Goal: Use online tool/utility: Utilize a website feature to perform a specific function

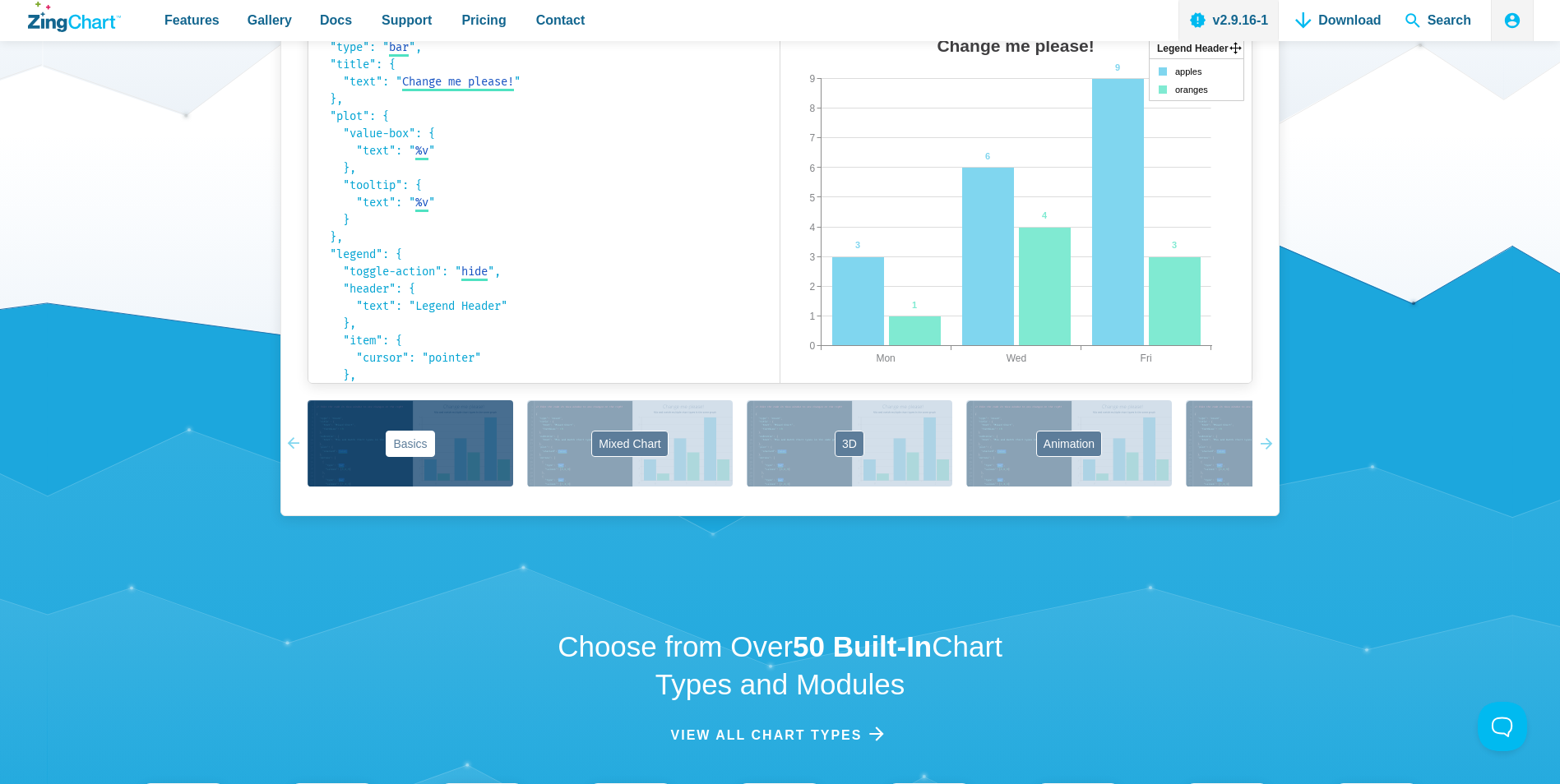
scroll to position [1151, 0]
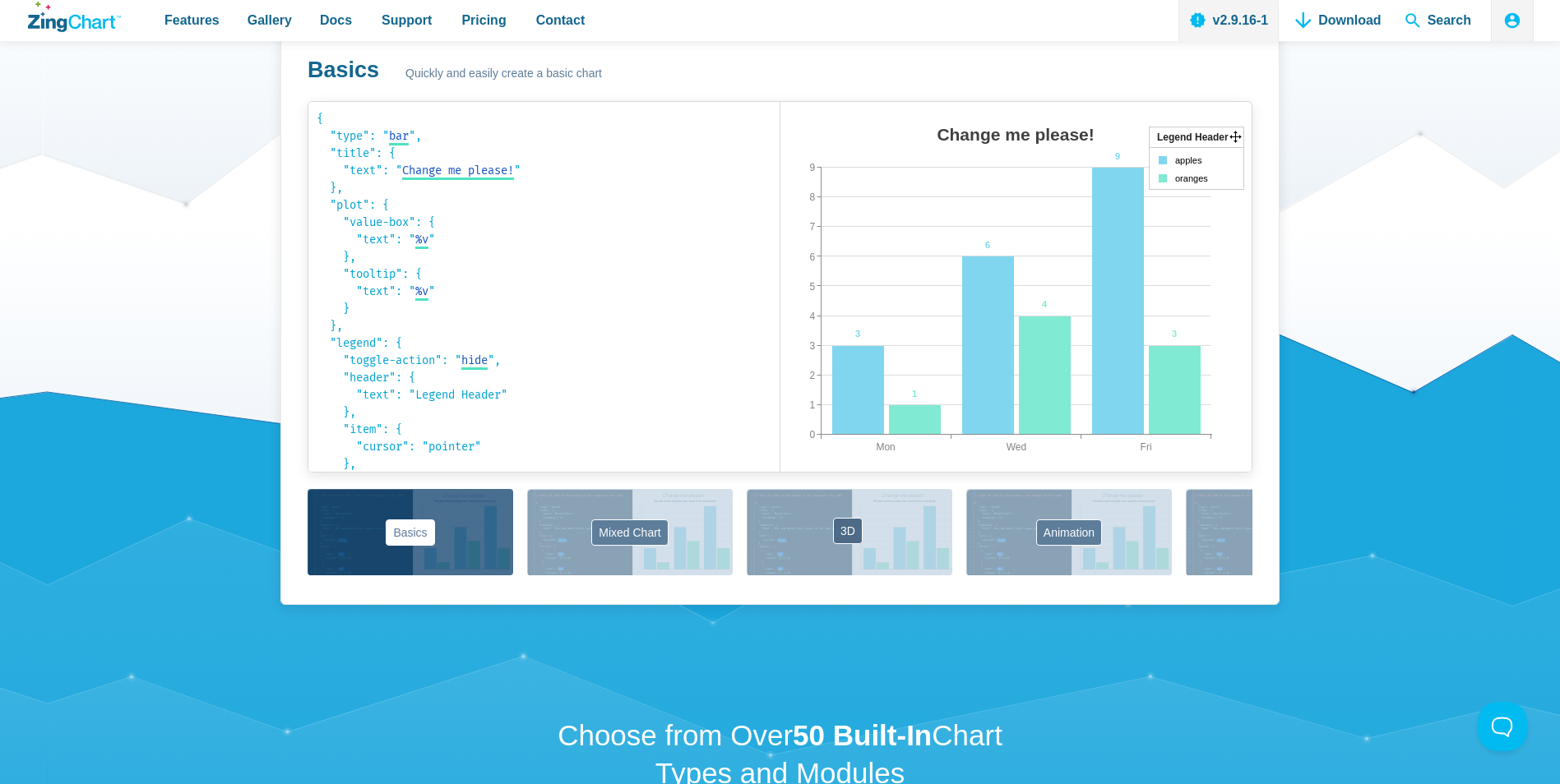
click at [880, 544] on button "3D" at bounding box center [849, 532] width 206 height 86
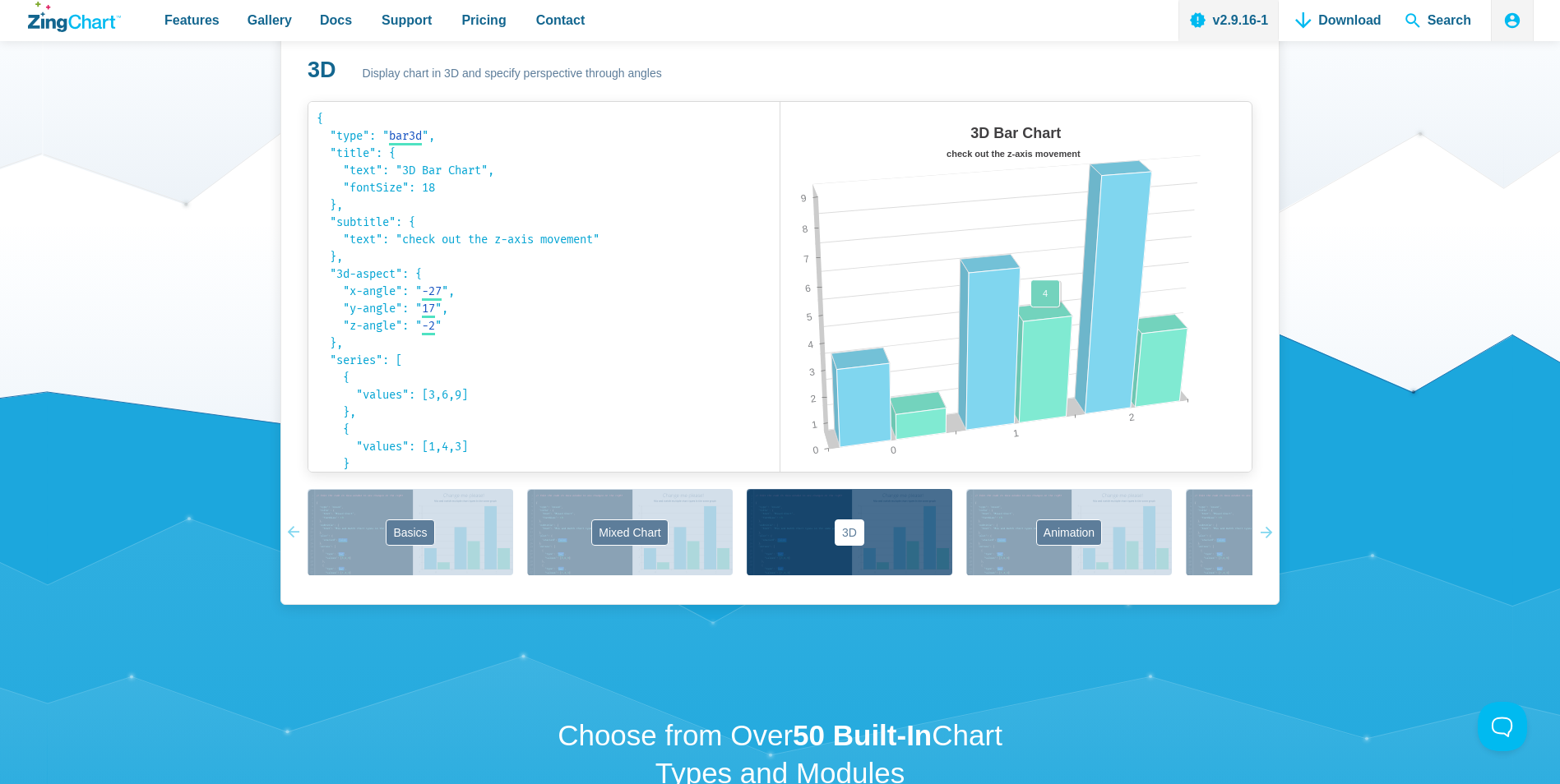
click at [780, 489] on area "App Content" at bounding box center [780, 489] width 0 height 0
click at [1078, 538] on button "Animation" at bounding box center [1068, 532] width 206 height 86
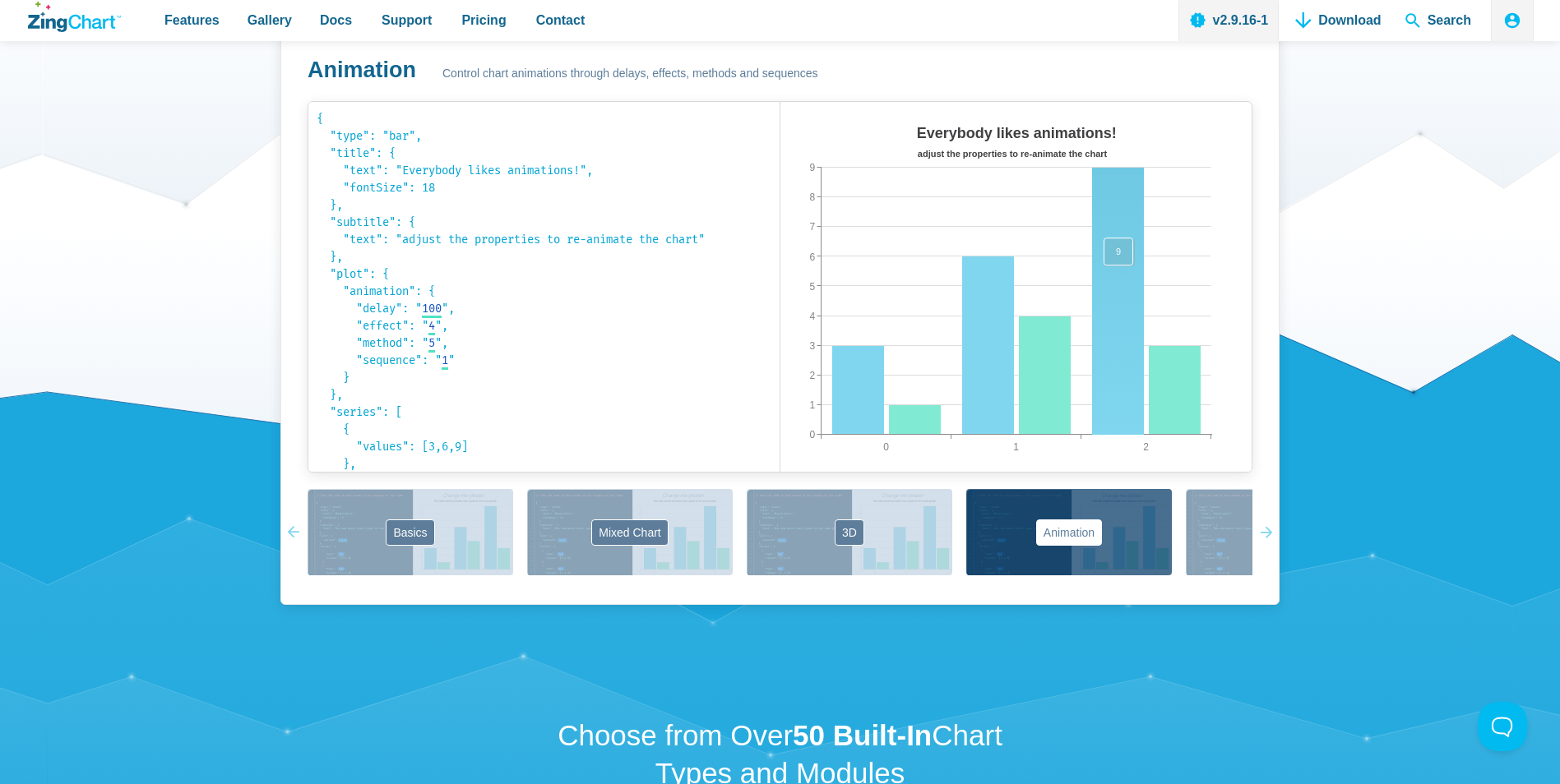
click at [780, 489] on area "App Content" at bounding box center [780, 489] width 0 height 0
click at [1231, 546] on button "Labels" at bounding box center [1289, 532] width 206 height 86
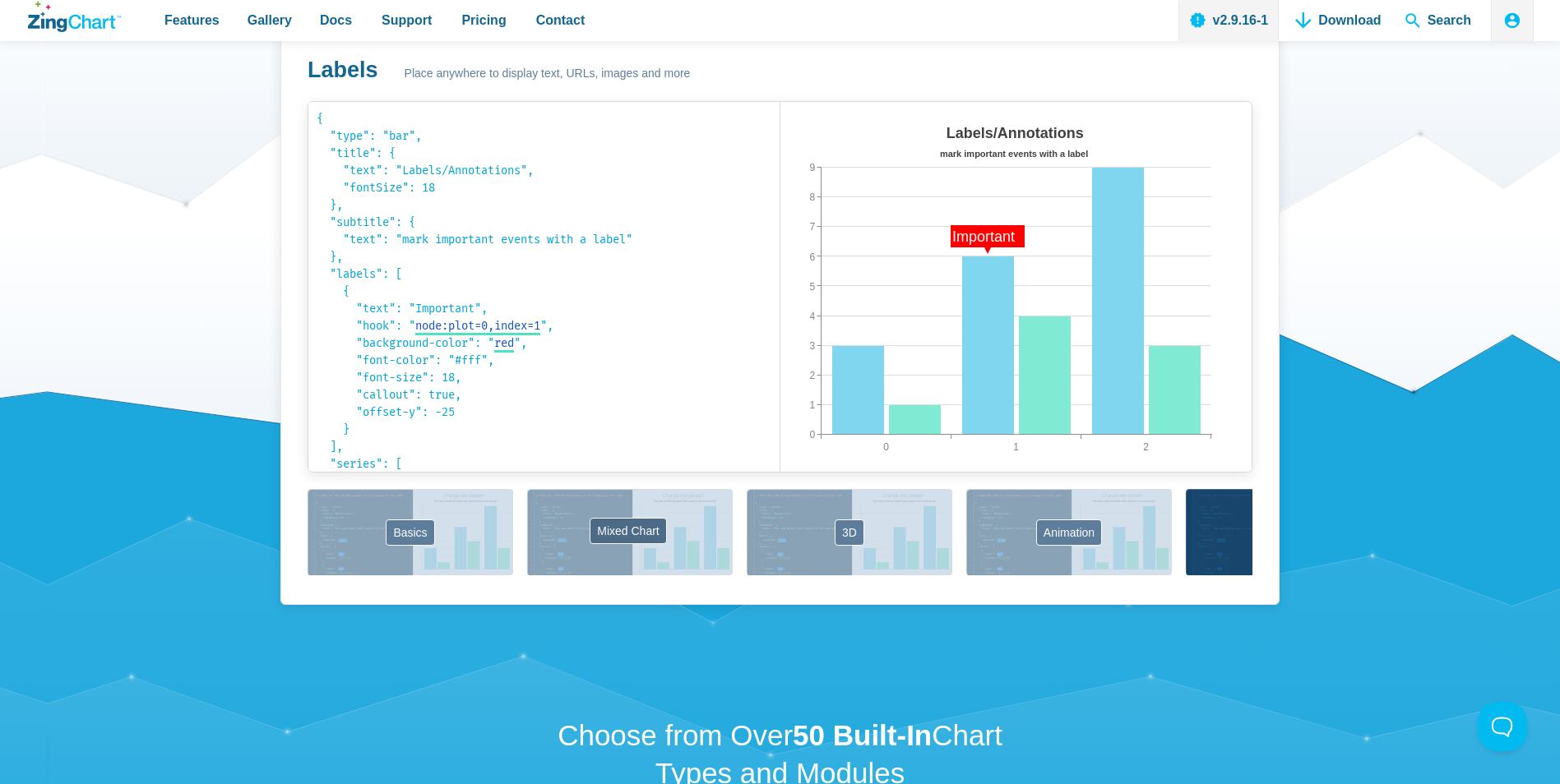
click at [577, 510] on button "Mixed Chart" at bounding box center [630, 532] width 206 height 86
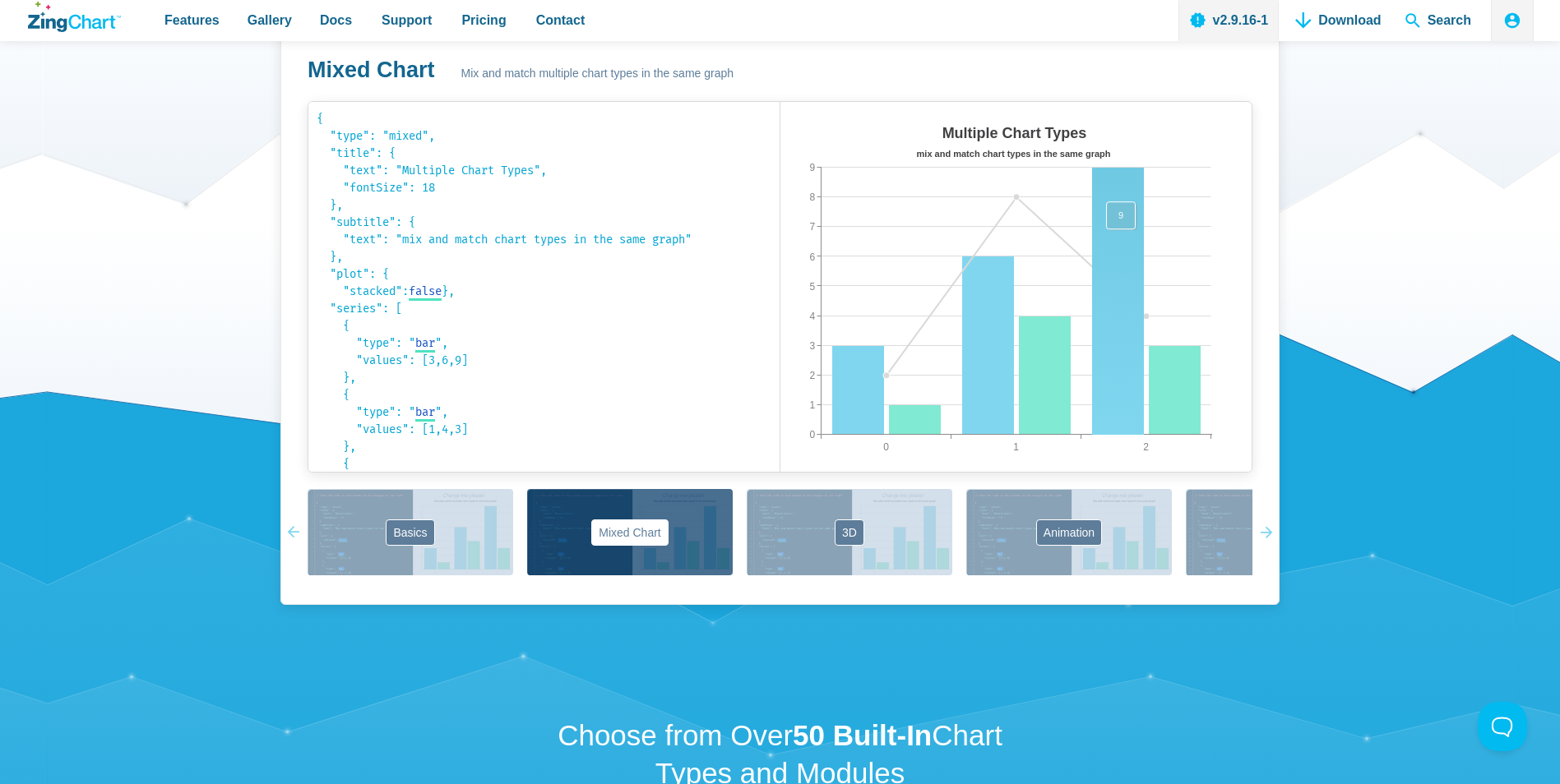
click at [780, 489] on area "App Content" at bounding box center [780, 489] width 0 height 0
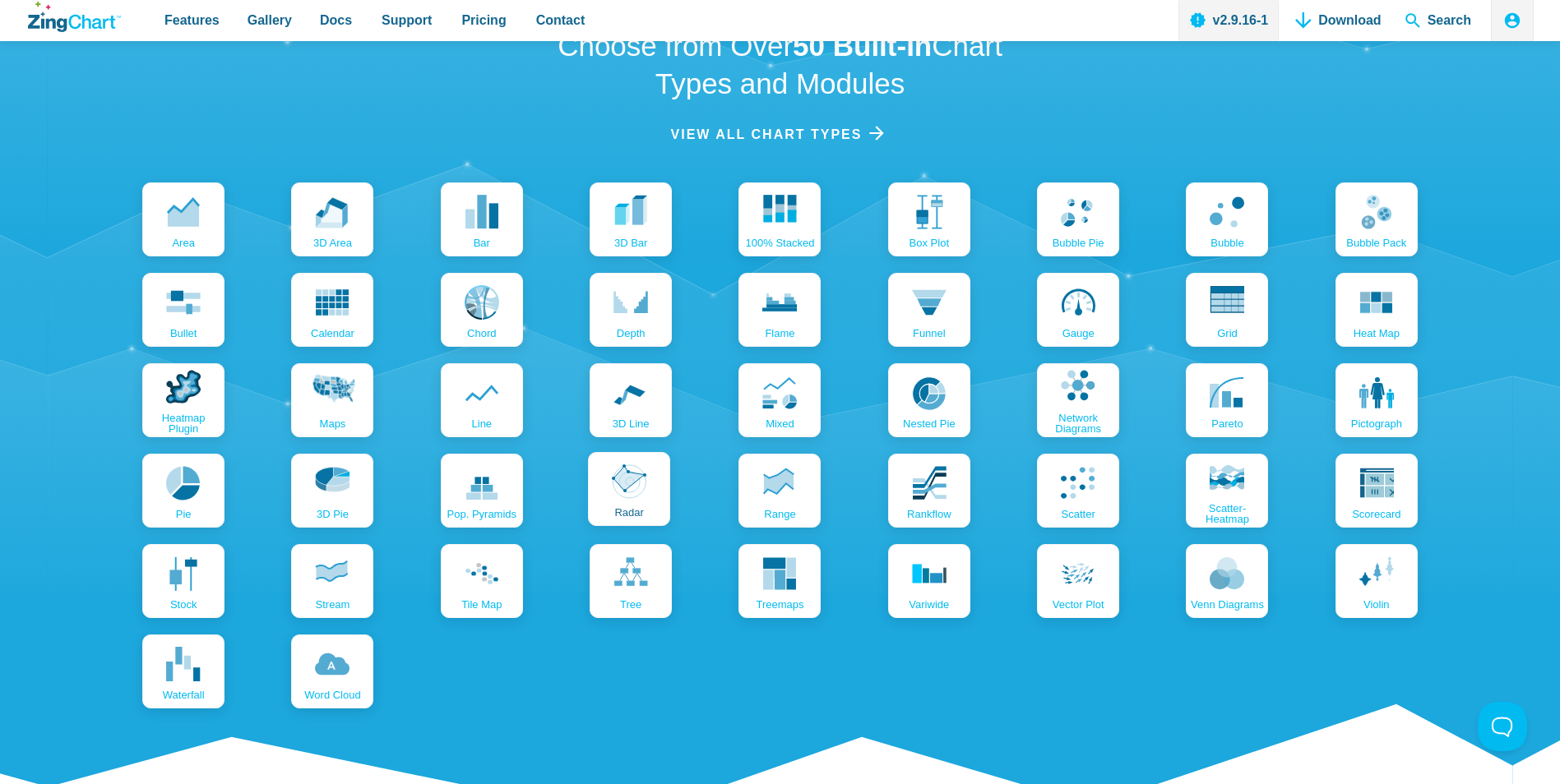
scroll to position [1808, 0]
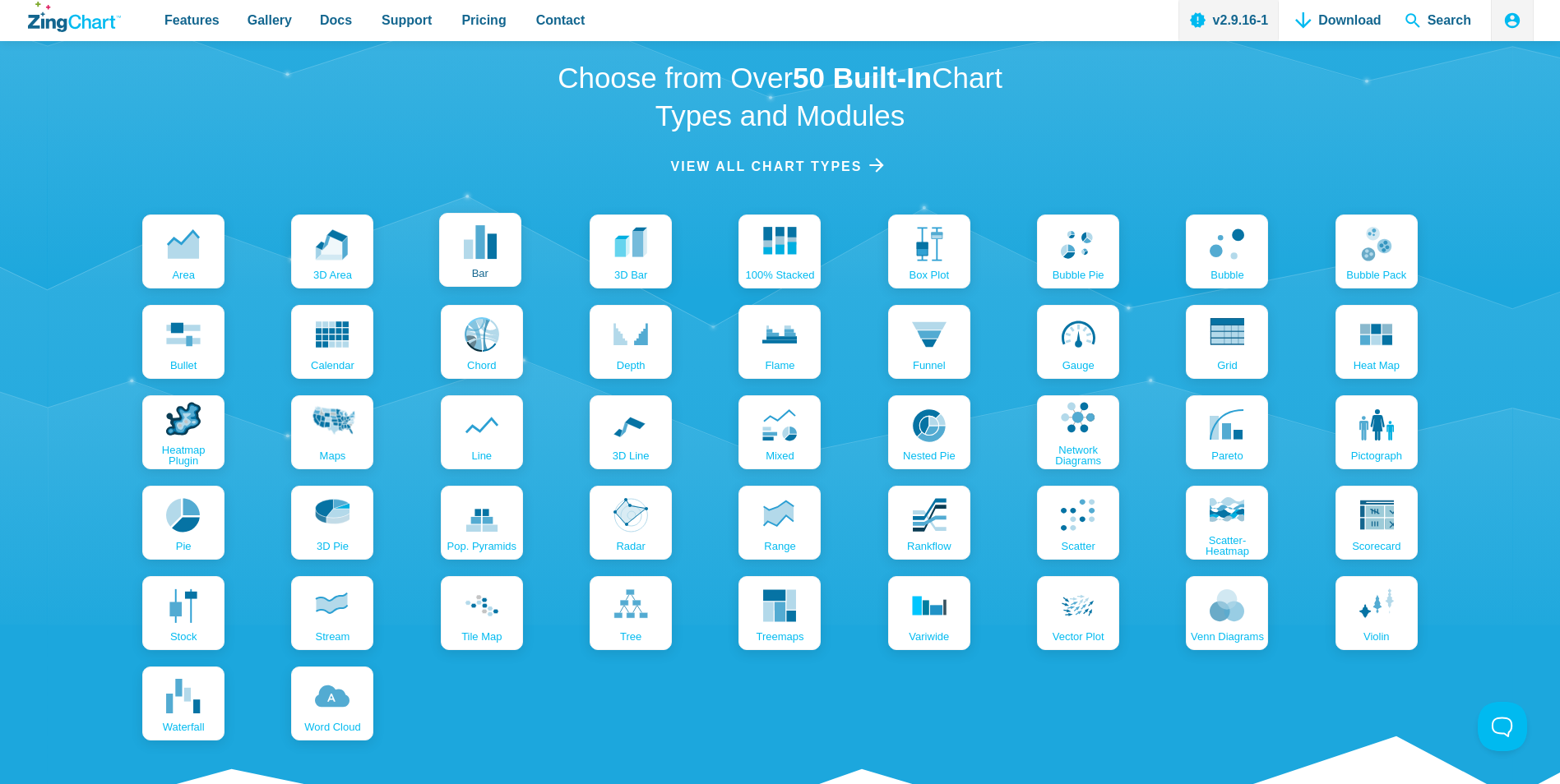
click at [500, 264] on link "bar" at bounding box center [480, 250] width 82 height 74
